Goal: Task Accomplishment & Management: Use online tool/utility

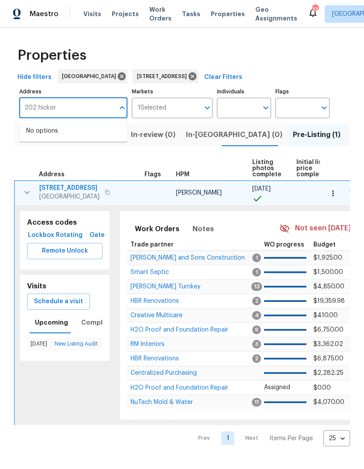
type input "202 hickory"
click at [84, 138] on li "[STREET_ADDRESS]" at bounding box center [73, 131] width 108 height 14
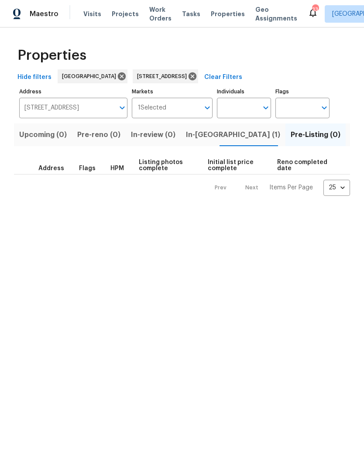
click at [197, 143] on button "In-[GEOGRAPHIC_DATA] (1)" at bounding box center [232, 134] width 105 height 23
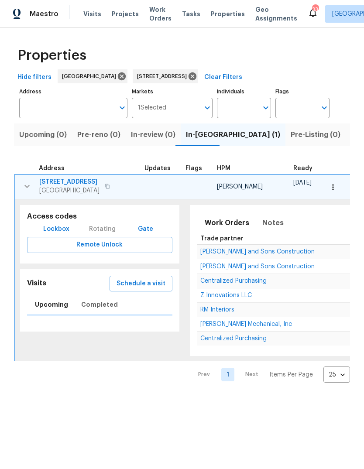
type input "[STREET_ADDRESS]"
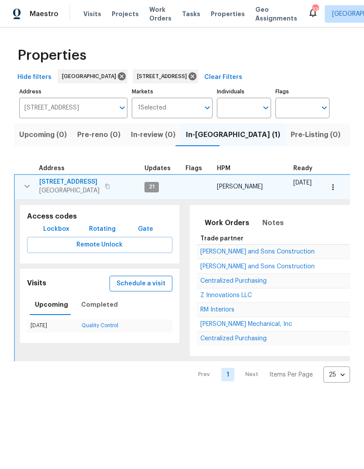
click at [148, 286] on span "Schedule a visit" at bounding box center [140, 283] width 49 height 11
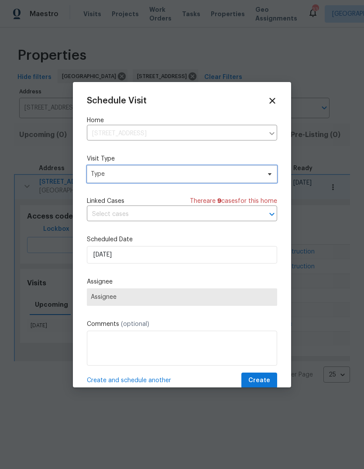
click at [158, 180] on span "Type" at bounding box center [182, 173] width 190 height 17
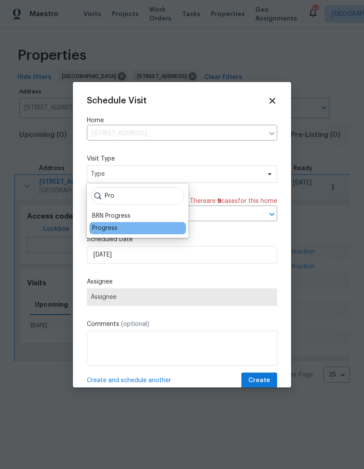
type input "Pro"
click at [116, 227] on div "Progress" at bounding box center [104, 228] width 25 height 9
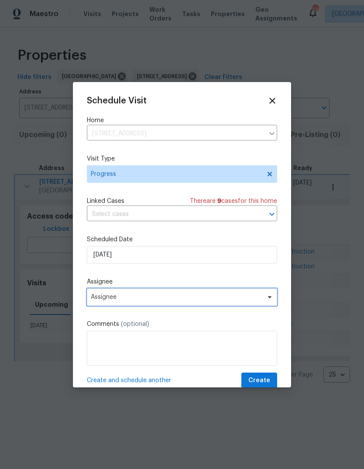
click at [160, 306] on span "Assignee" at bounding box center [182, 296] width 190 height 17
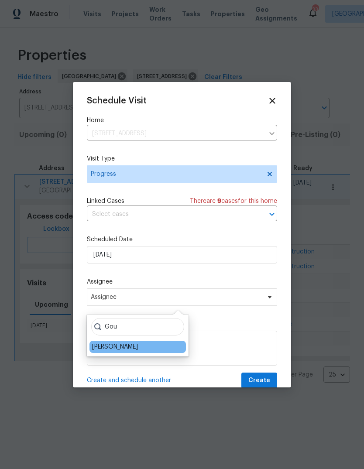
type input "Gou"
click at [138, 346] on div "[PERSON_NAME]" at bounding box center [115, 346] width 46 height 9
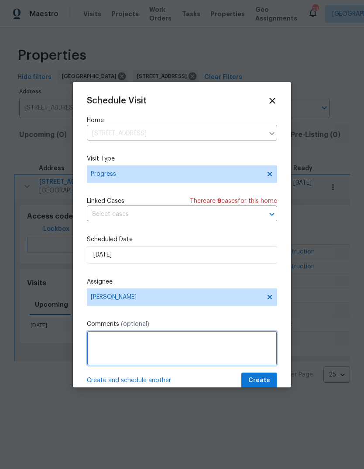
click at [150, 346] on textarea at bounding box center [182, 347] width 190 height 35
type textarea "Listing photos"
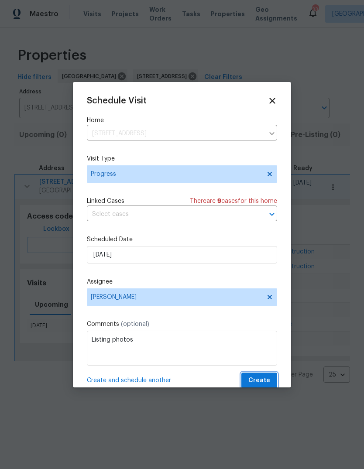
click at [262, 380] on span "Create" at bounding box center [259, 380] width 22 height 11
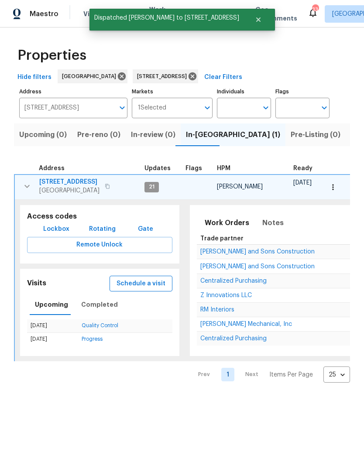
click at [153, 283] on span "Schedule a visit" at bounding box center [140, 283] width 49 height 11
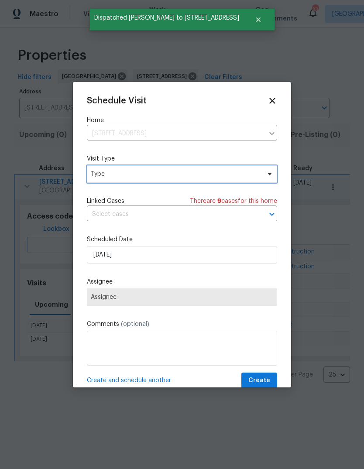
click at [182, 178] on span "Type" at bounding box center [176, 174] width 170 height 9
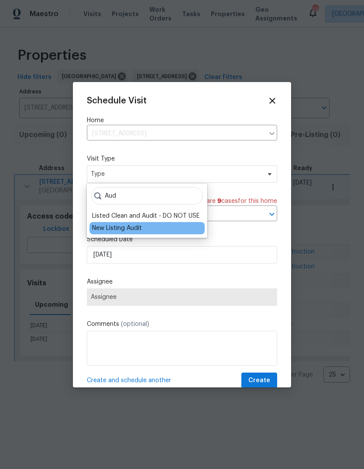
type input "Aud"
click at [136, 232] on div "New Listing Audit" at bounding box center [117, 228] width 50 height 9
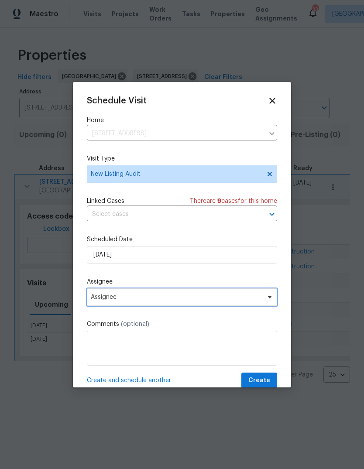
click at [177, 300] on span "Assignee" at bounding box center [176, 296] width 171 height 7
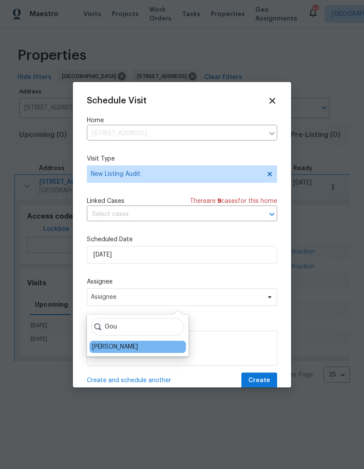
type input "Gou"
click at [136, 347] on div "[PERSON_NAME]" at bounding box center [115, 346] width 46 height 9
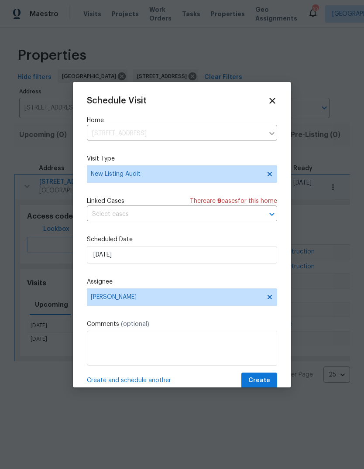
click at [260, 382] on span "Create" at bounding box center [259, 380] width 22 height 11
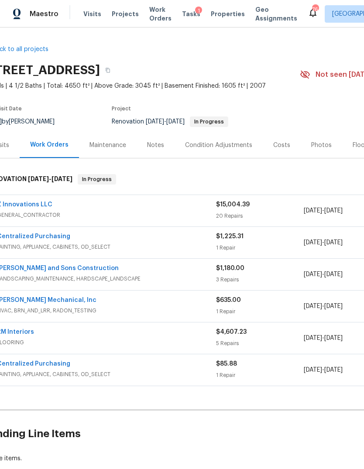
scroll to position [0, 17]
click at [239, 218] on div "20 Repairs" at bounding box center [260, 215] width 88 height 9
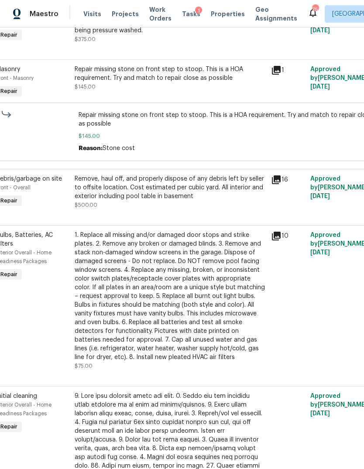
scroll to position [459, 17]
click at [280, 68] on icon at bounding box center [276, 70] width 9 height 9
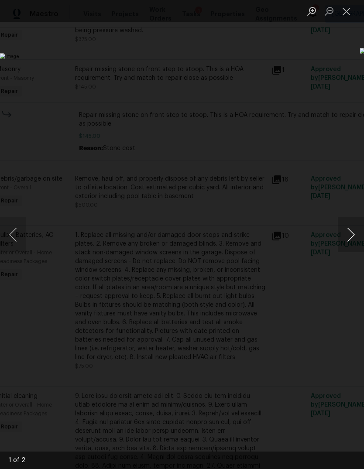
click at [352, 231] on button "Next image" at bounding box center [350, 234] width 26 height 35
click at [346, 236] on button "Next image" at bounding box center [350, 234] width 26 height 35
click at [347, 11] on button "Close lightbox" at bounding box center [345, 10] width 17 height 15
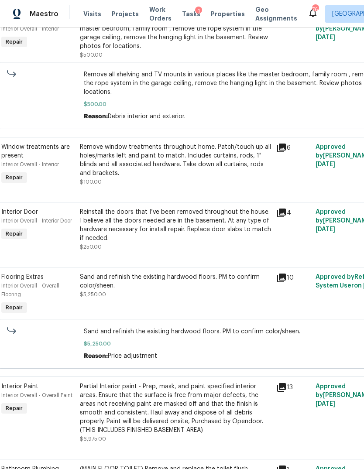
scroll to position [1057, 12]
click at [281, 146] on icon at bounding box center [281, 147] width 9 height 9
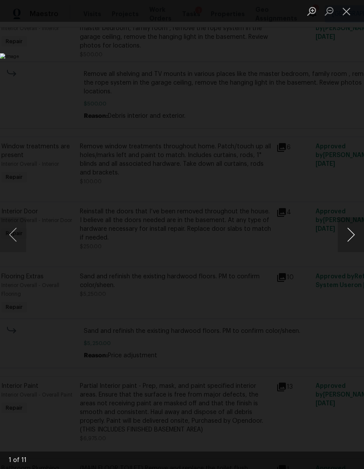
click at [352, 238] on button "Next image" at bounding box center [350, 234] width 26 height 35
click at [351, 237] on button "Next image" at bounding box center [350, 234] width 26 height 35
click at [343, 12] on button "Close lightbox" at bounding box center [345, 10] width 17 height 15
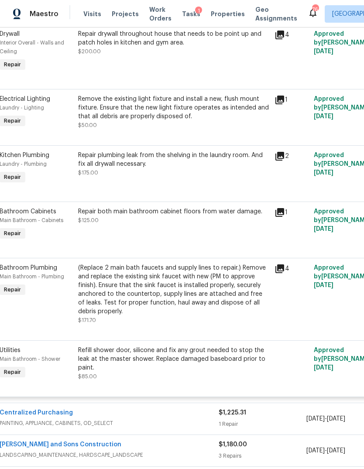
scroll to position [1562, 14]
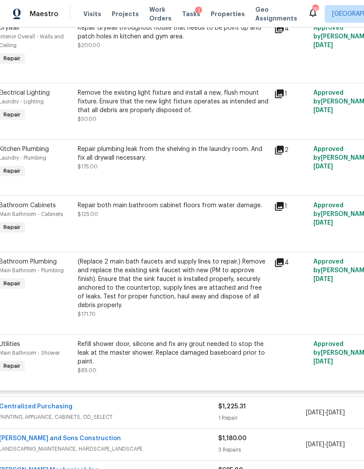
click at [281, 92] on icon at bounding box center [279, 93] width 9 height 9
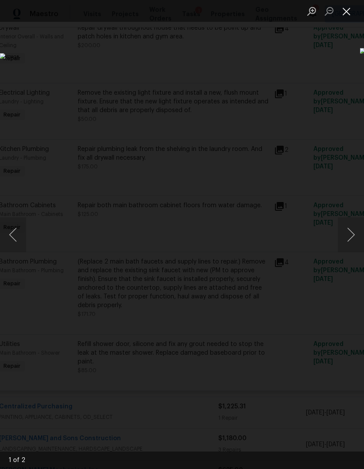
click at [350, 16] on button "Close lightbox" at bounding box center [345, 10] width 17 height 15
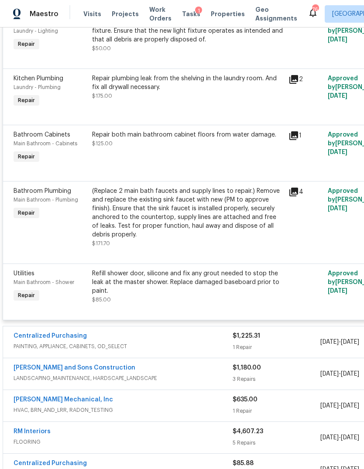
scroll to position [1632, 0]
click at [296, 191] on icon at bounding box center [293, 192] width 9 height 9
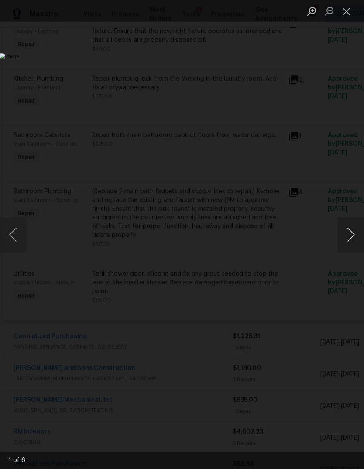
click at [348, 235] on button "Next image" at bounding box center [350, 234] width 26 height 35
click at [351, 231] on button "Next image" at bounding box center [350, 234] width 26 height 35
click at [349, 231] on button "Next image" at bounding box center [350, 234] width 26 height 35
click at [344, 13] on button "Close lightbox" at bounding box center [345, 10] width 17 height 15
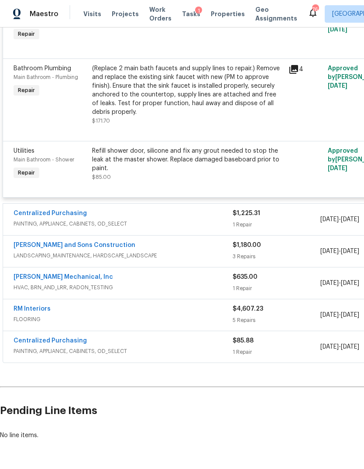
scroll to position [1755, 0]
click at [282, 318] on div "$4,607.23 5 Repairs" at bounding box center [276, 315] width 88 height 21
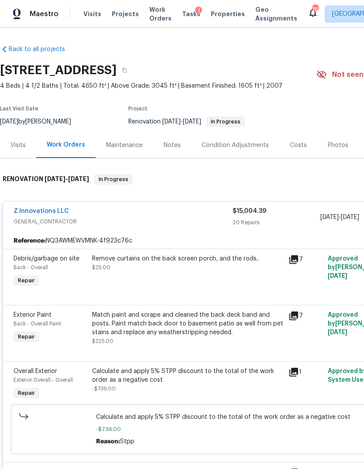
scroll to position [0, 0]
click at [296, 150] on div "Costs" at bounding box center [298, 145] width 38 height 26
